Goal: Task Accomplishment & Management: Manage account settings

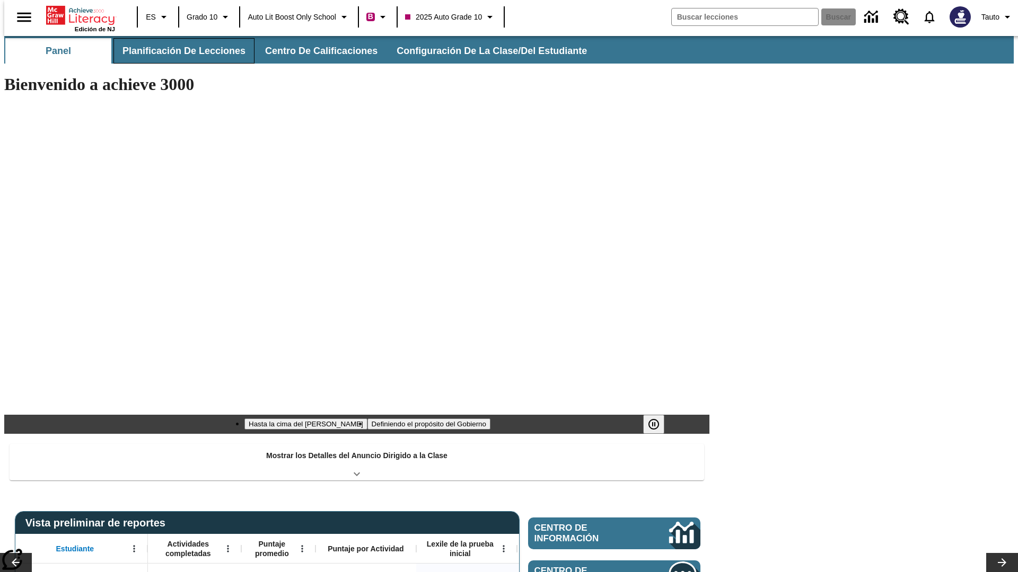
click at [178, 51] on button "Planificación de lecciones" at bounding box center [183, 50] width 141 height 25
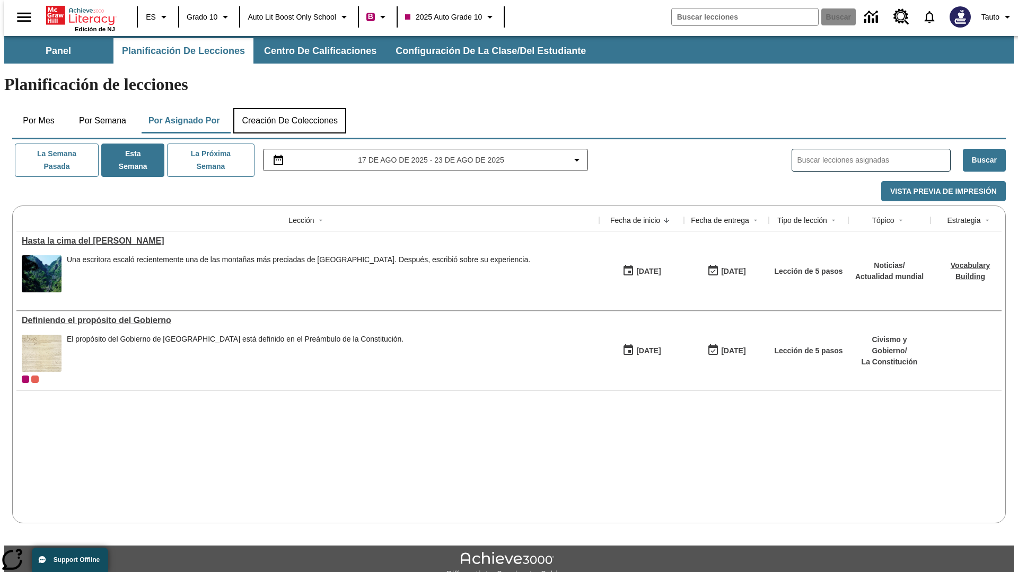
click at [289, 108] on button "Creación de colecciones" at bounding box center [289, 120] width 113 height 25
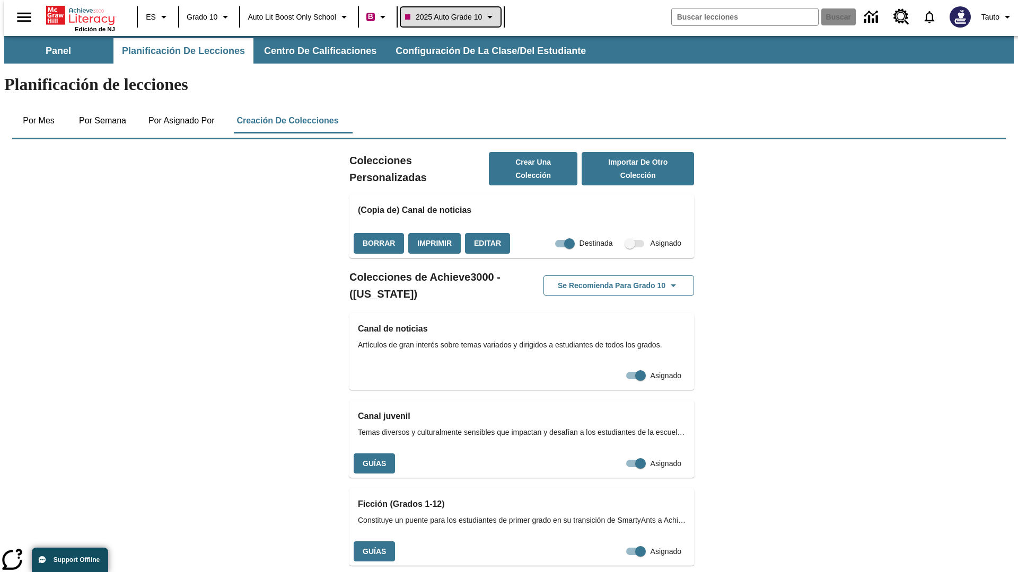
click at [454, 17] on span "2025 Auto Grade 10" at bounding box center [443, 17] width 77 height 11
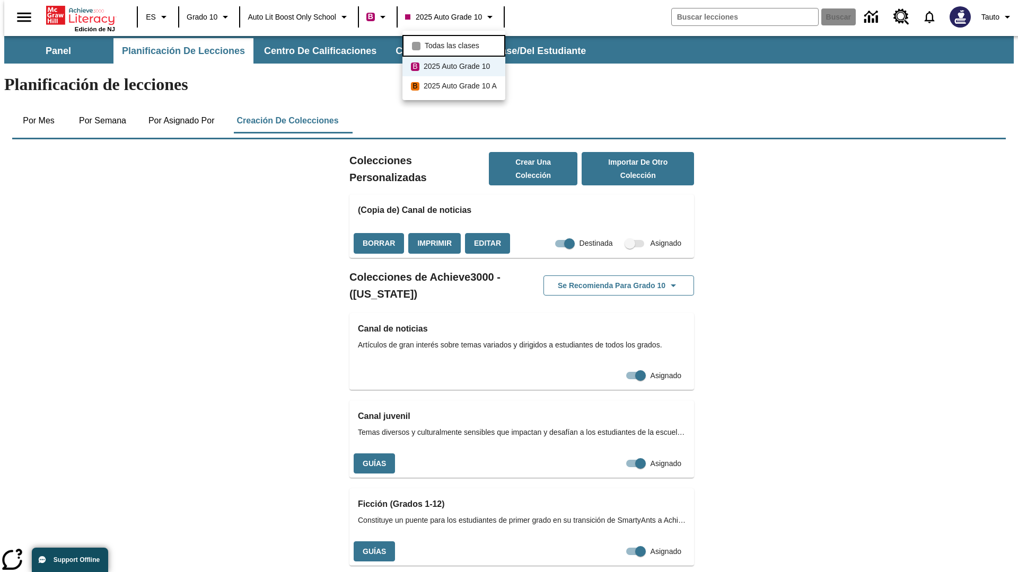
click at [455, 45] on span "Todas las clases" at bounding box center [452, 45] width 55 height 11
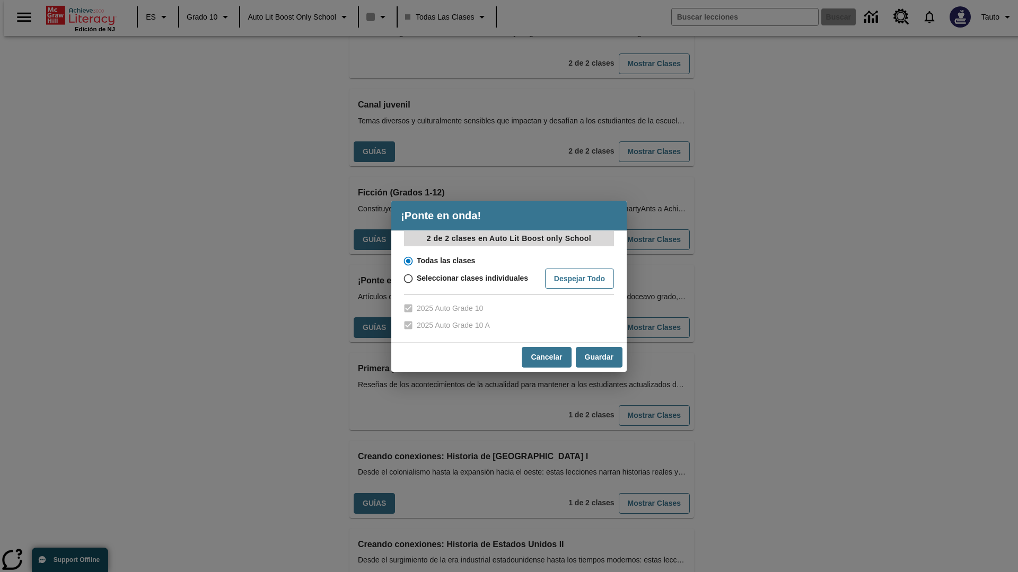
click at [407, 261] on input "Todas las clases" at bounding box center [407, 261] width 19 height 15
click at [545, 357] on button "Cancelar" at bounding box center [546, 357] width 49 height 21
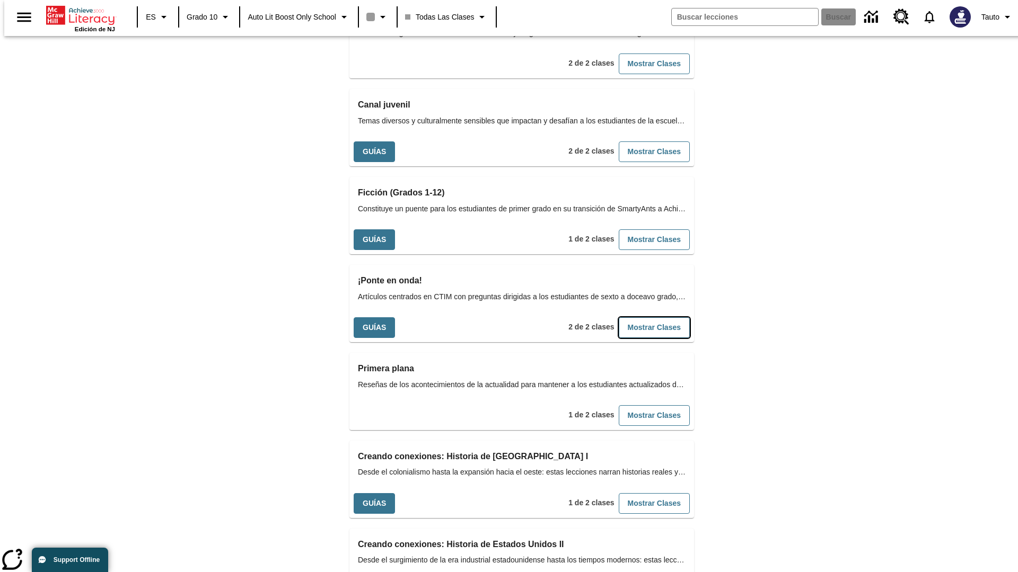
click at [637, 317] on button "Mostrar Clases" at bounding box center [654, 327] width 71 height 21
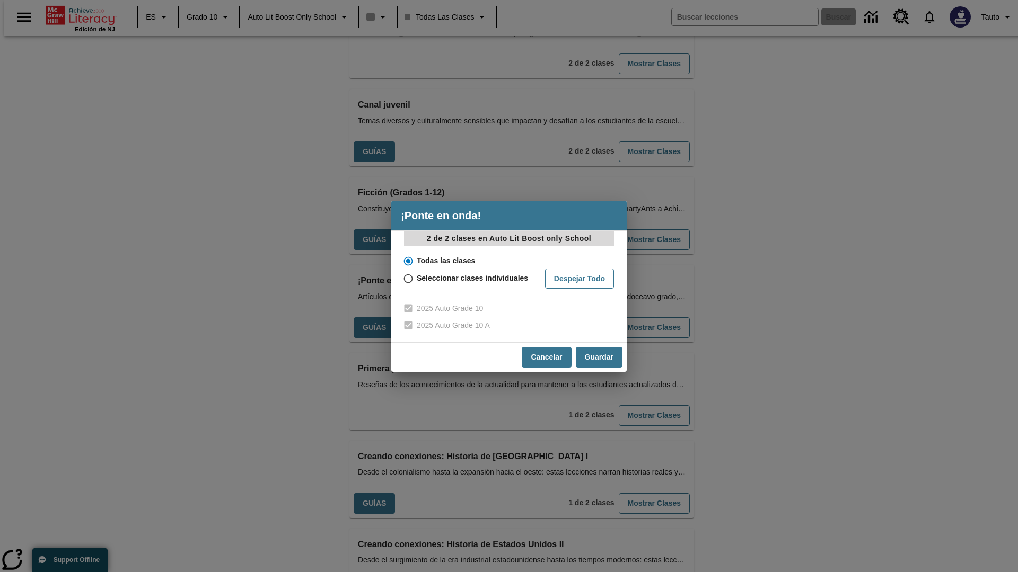
click at [407, 261] on input "Todas las clases" at bounding box center [407, 261] width 19 height 15
click at [598, 357] on button "Guardar" at bounding box center [599, 357] width 47 height 21
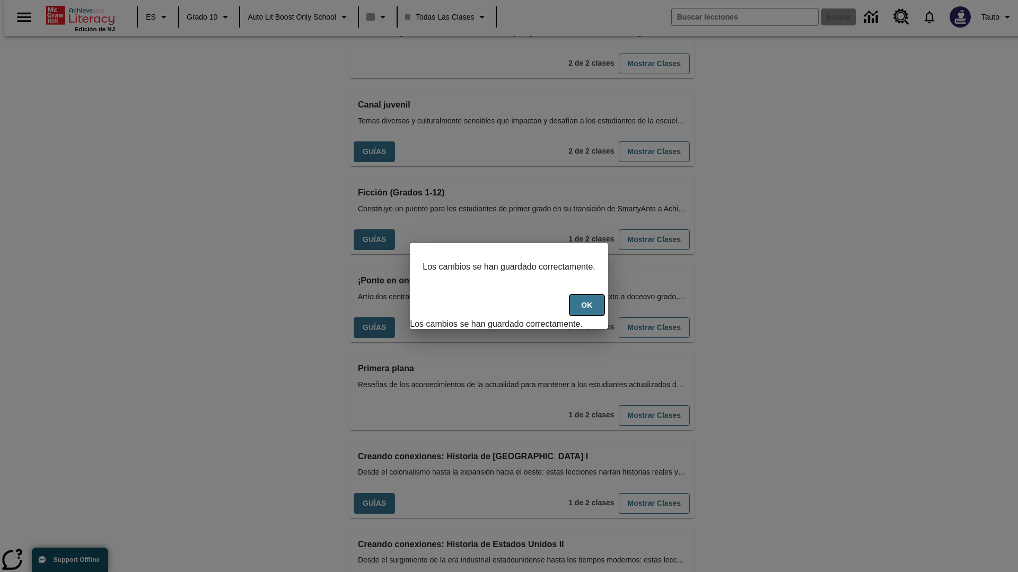
click at [592, 311] on button "OK" at bounding box center [587, 305] width 34 height 21
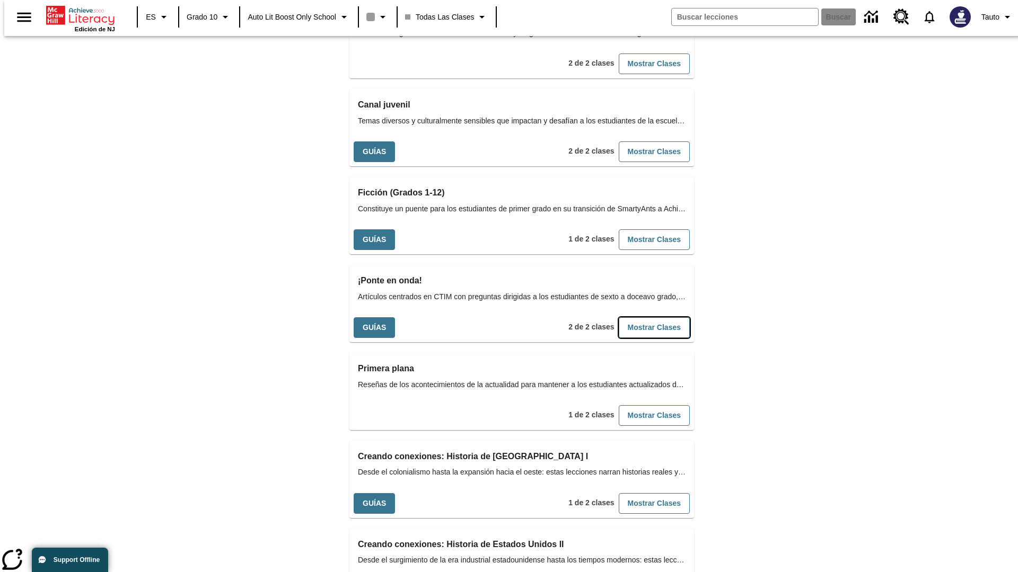
click at [637, 317] on button "Mostrar Clases" at bounding box center [654, 327] width 71 height 21
